Goal: Obtain resource: Obtain resource

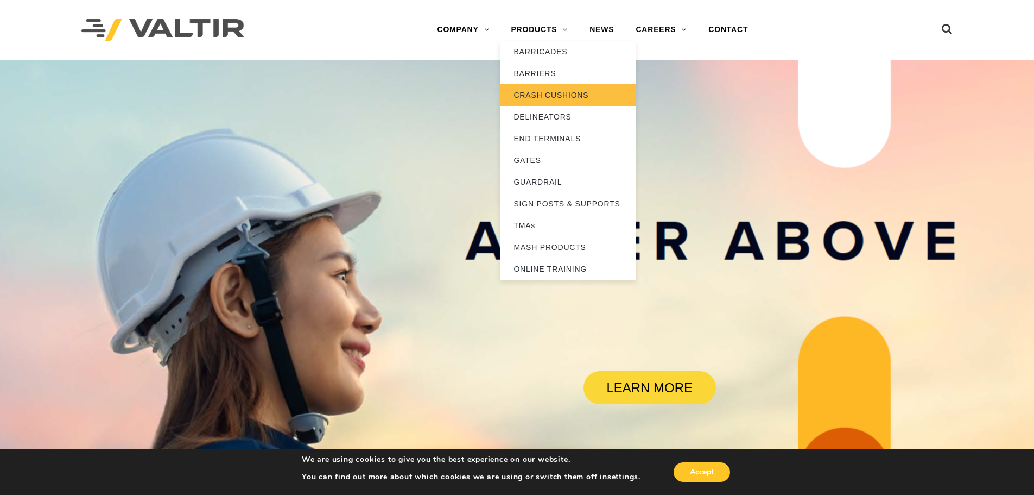
click at [557, 90] on link "CRASH CUSHIONS" at bounding box center [568, 95] width 136 height 22
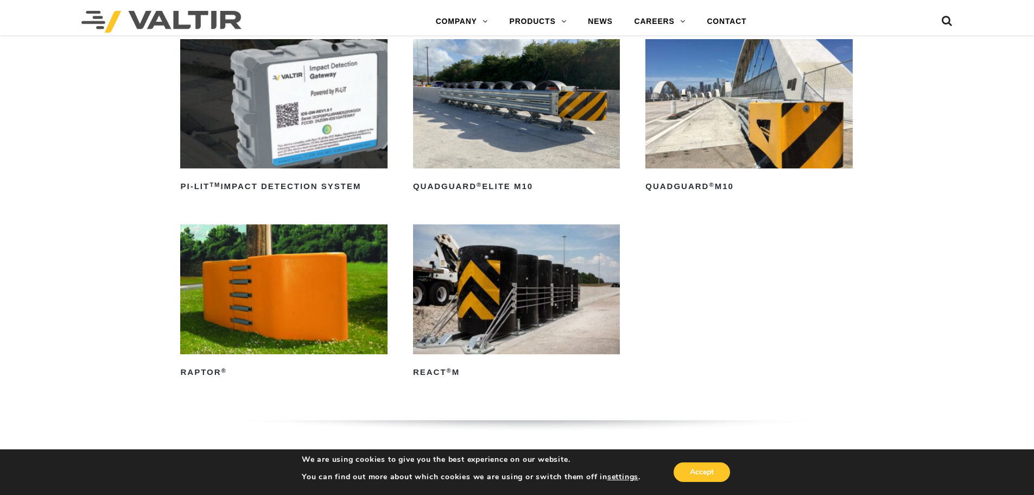
scroll to position [326, 0]
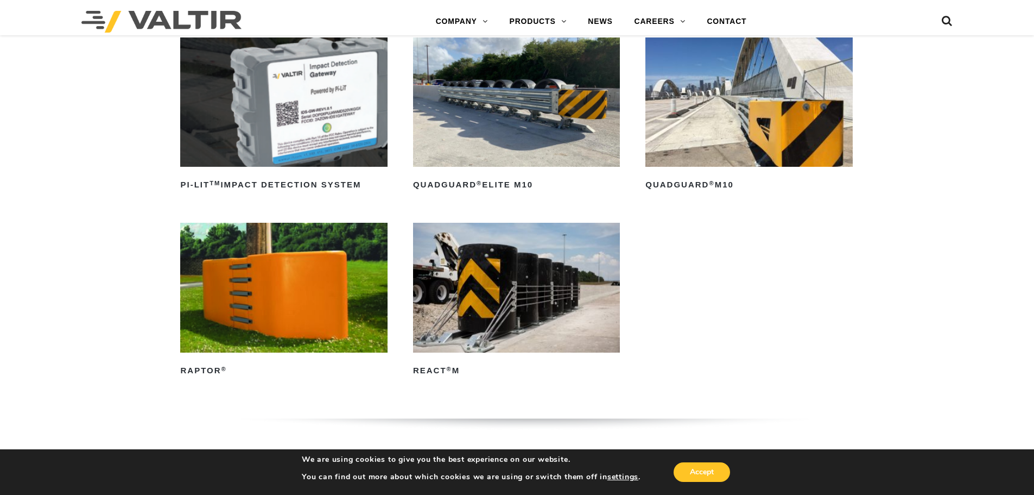
click at [792, 133] on img at bounding box center [749, 101] width 207 height 129
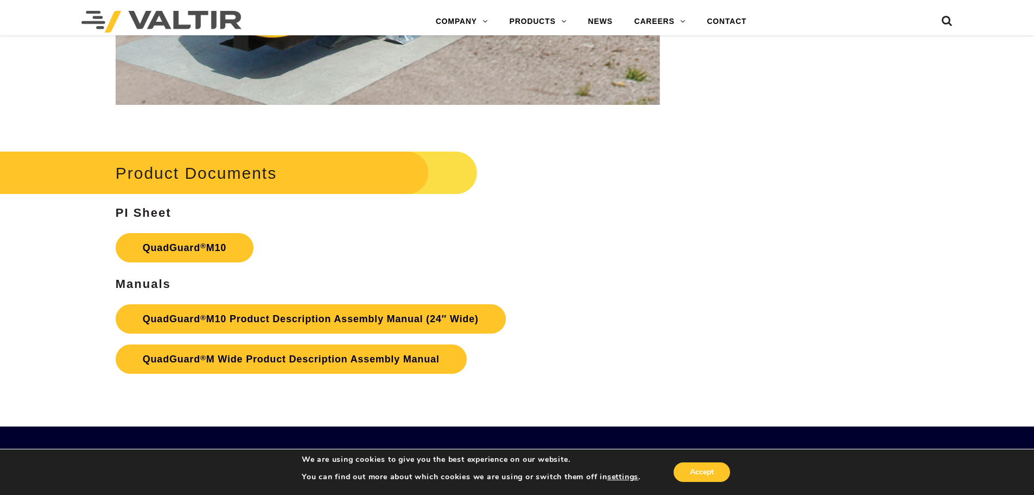
scroll to position [3964, 0]
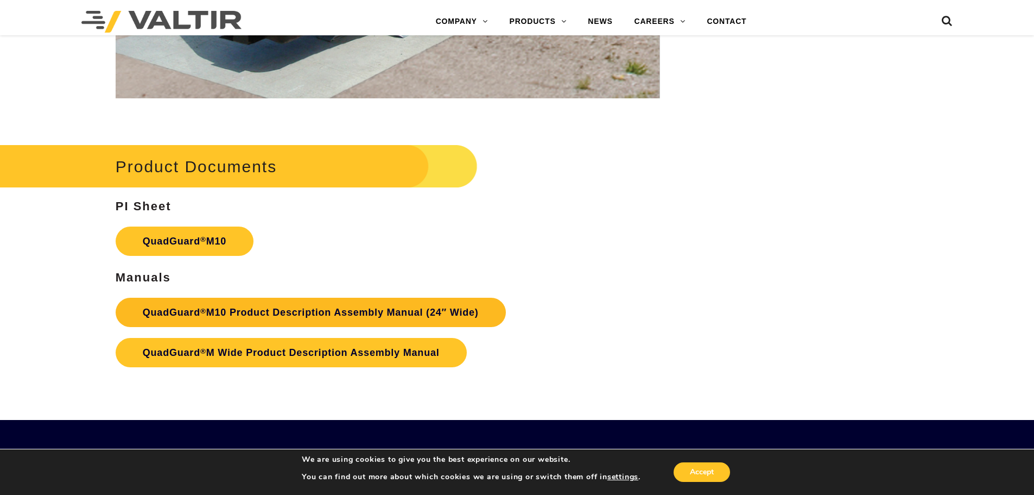
click at [296, 301] on link "QuadGuard ® M10 Product Description Assembly Manual (24″ Wide)" at bounding box center [311, 312] width 390 height 29
